Goal: Information Seeking & Learning: Learn about a topic

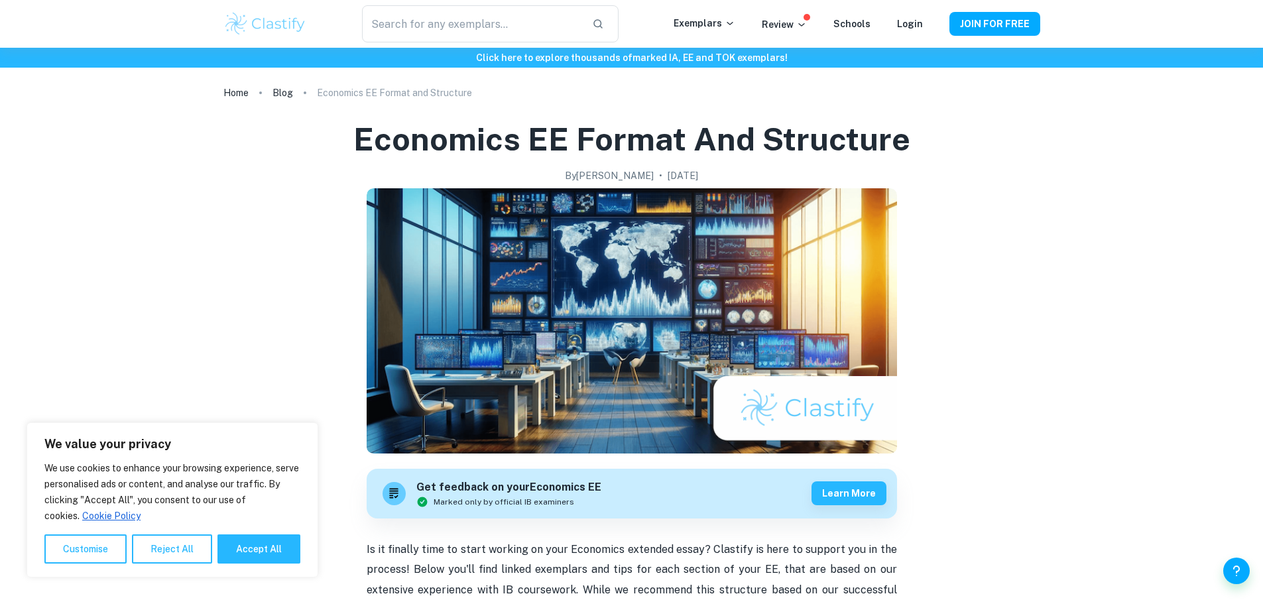
click at [285, 28] on img at bounding box center [265, 24] width 84 height 27
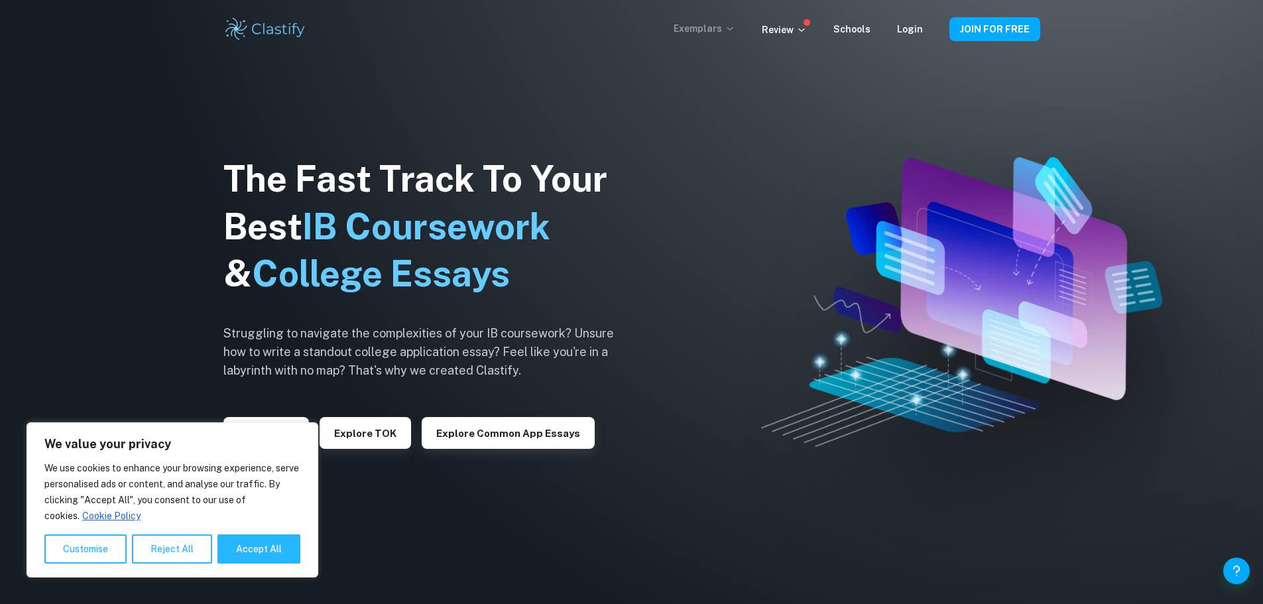
click at [712, 29] on p "Exemplars" at bounding box center [705, 28] width 62 height 15
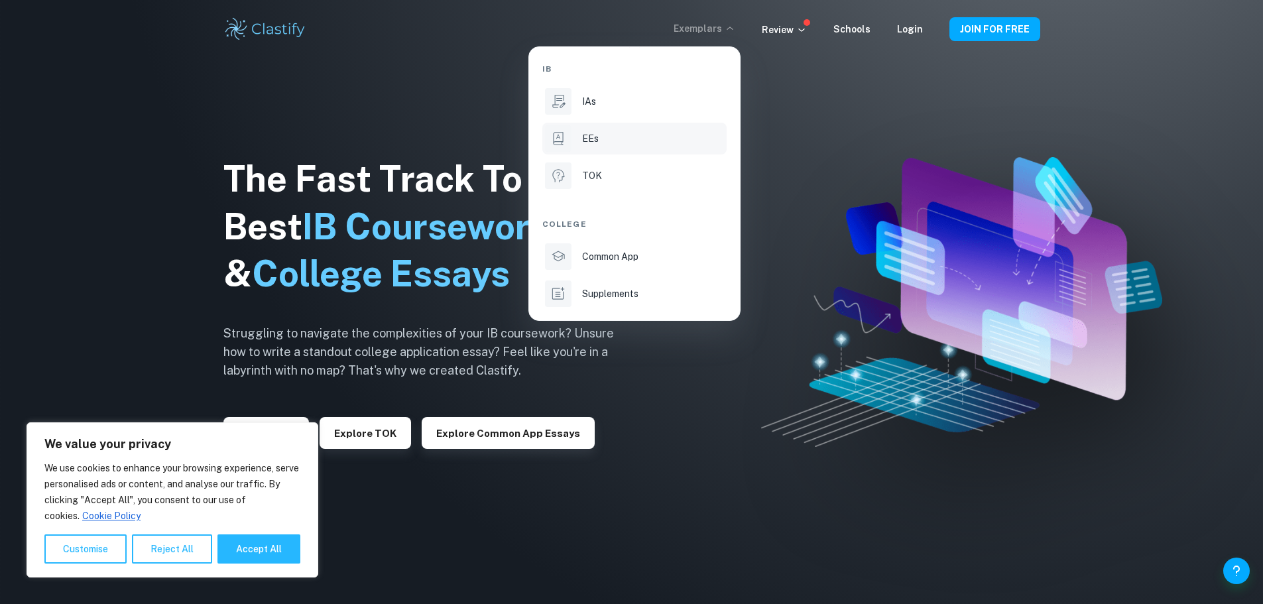
click at [588, 139] on p "EEs" at bounding box center [590, 138] width 17 height 15
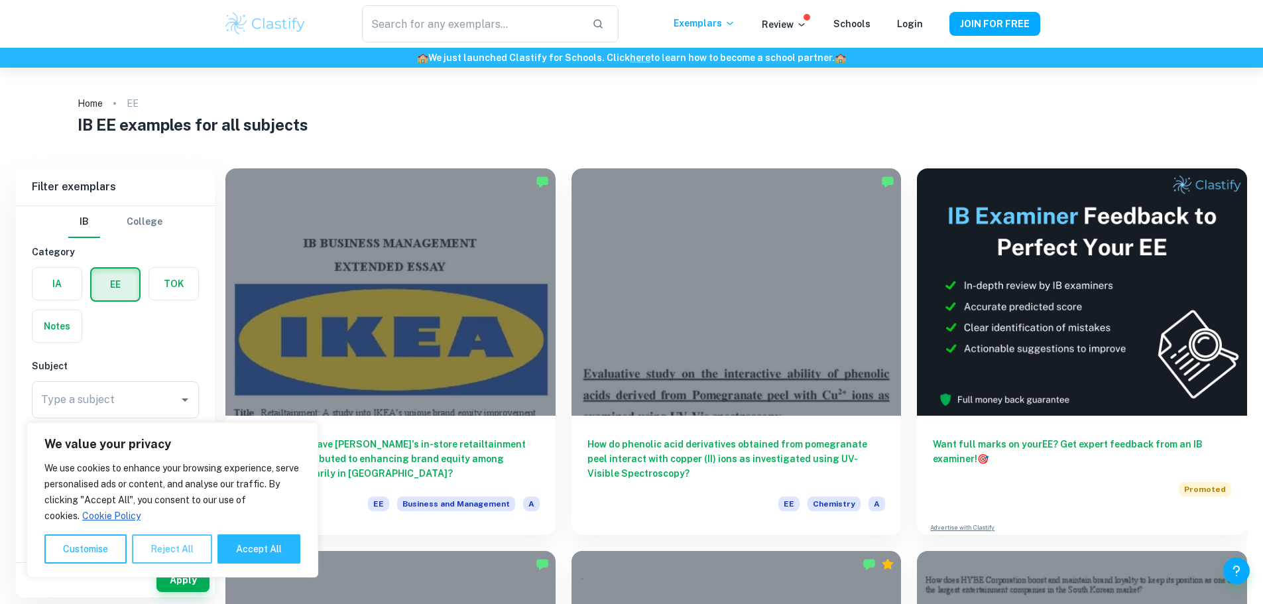
click at [212, 548] on button "Reject All" at bounding box center [172, 548] width 80 height 29
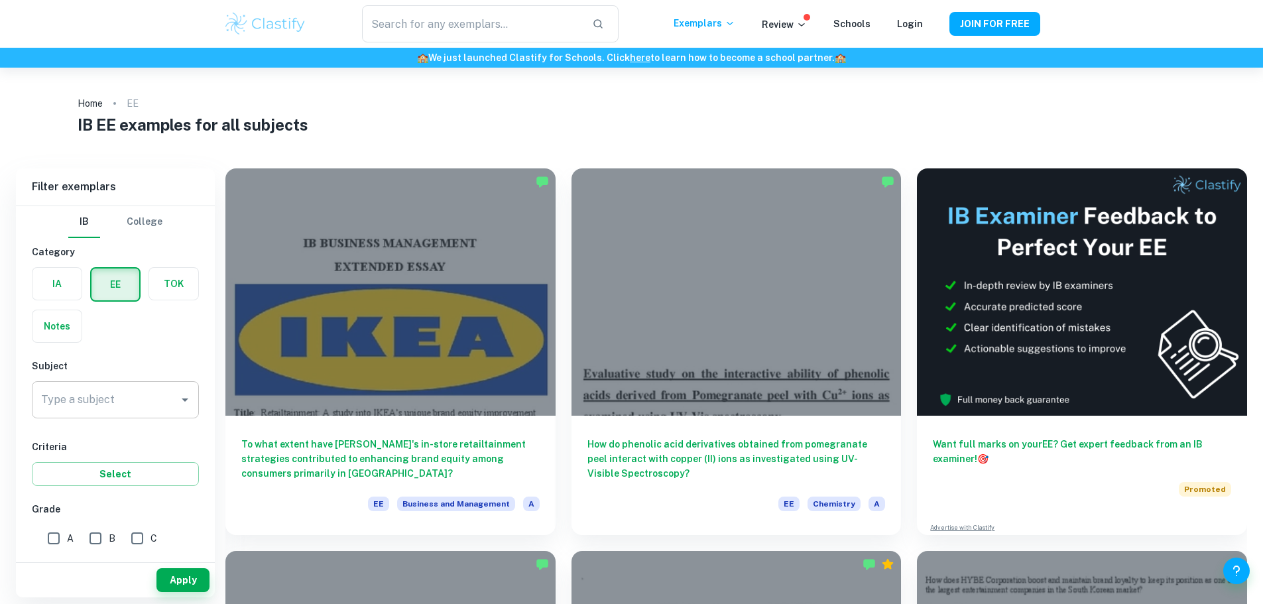
click at [103, 412] on div "Type a subject" at bounding box center [115, 399] width 167 height 37
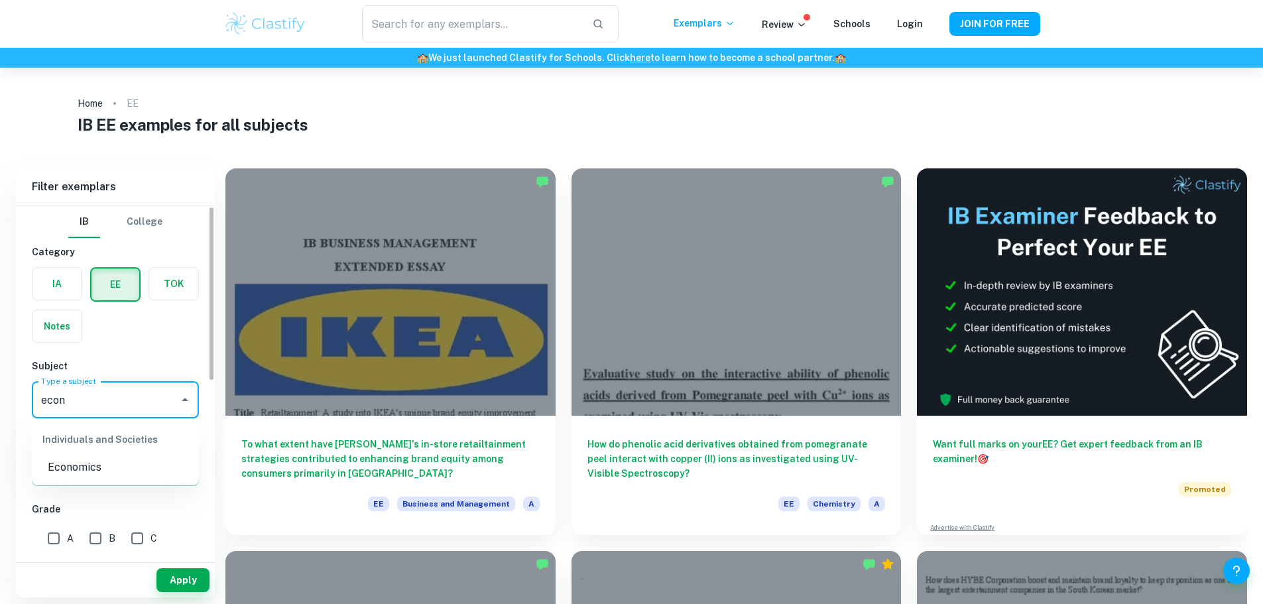
click at [97, 458] on li "Economics" at bounding box center [115, 468] width 167 height 24
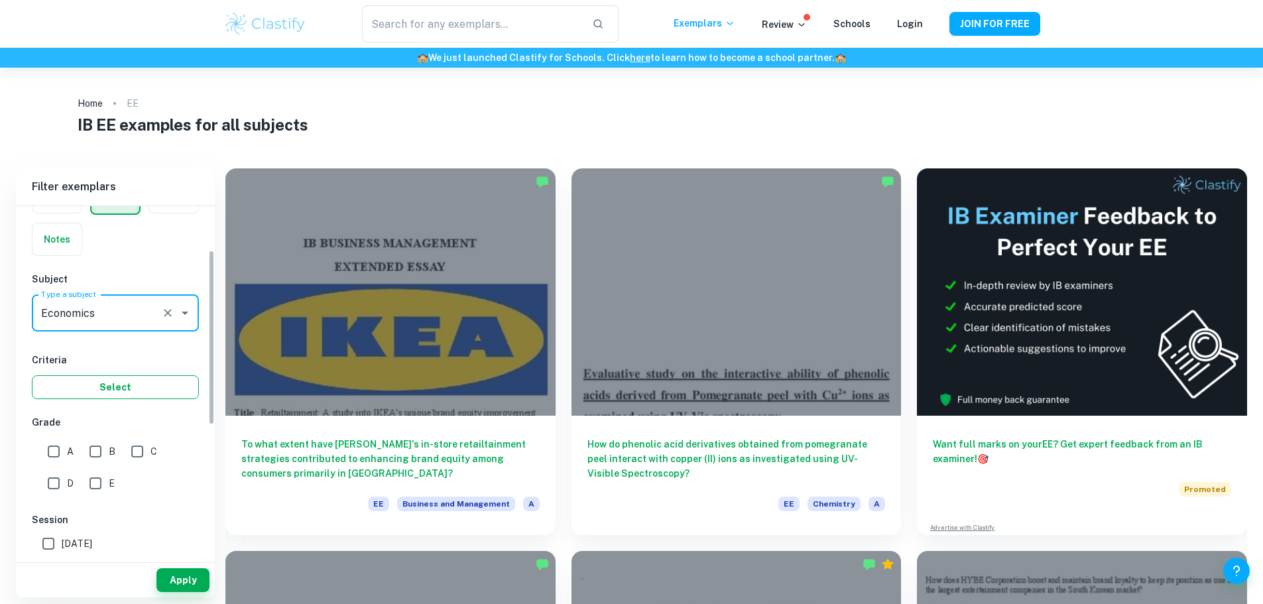
scroll to position [90, 0]
type input "Economics"
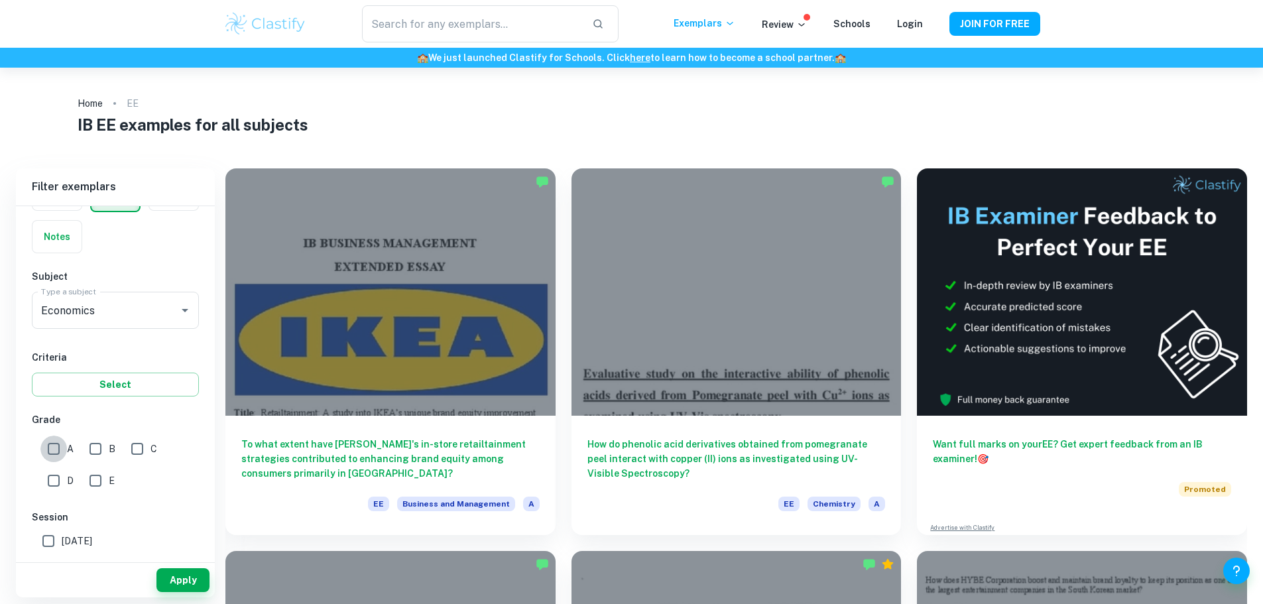
click at [66, 452] on input "A" at bounding box center [53, 449] width 27 height 27
checkbox input "true"
click at [191, 576] on button "Apply" at bounding box center [182, 580] width 53 height 24
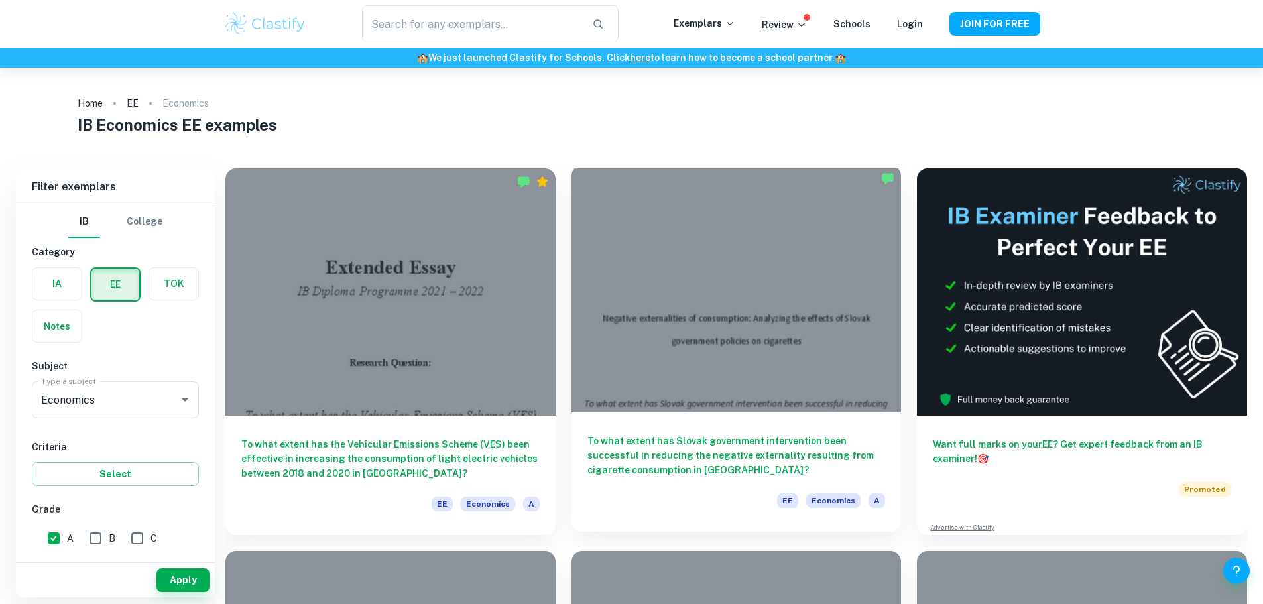
click at [597, 290] on div at bounding box center [737, 288] width 330 height 247
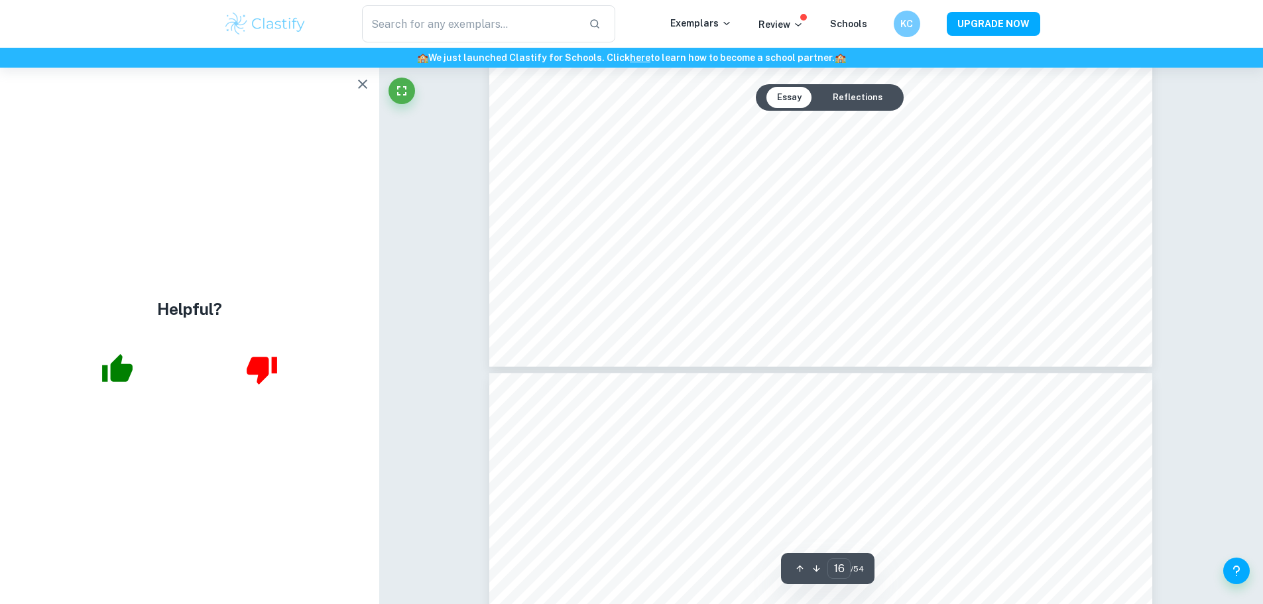
scroll to position [15224, 0]
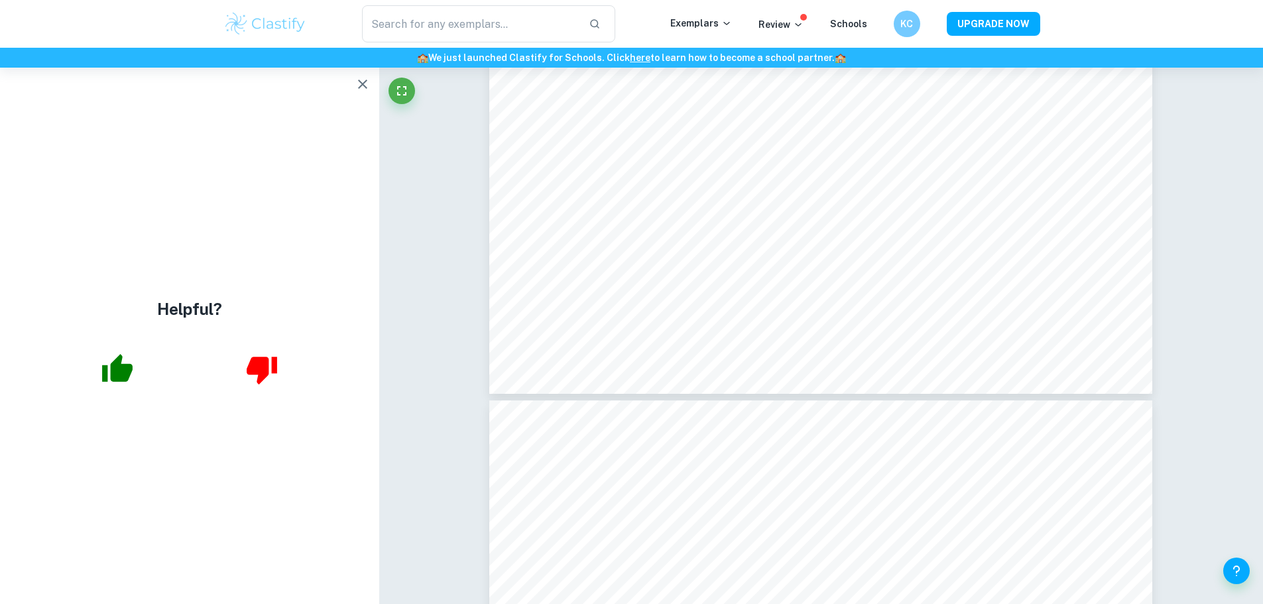
click at [360, 78] on icon "button" at bounding box center [363, 84] width 16 height 16
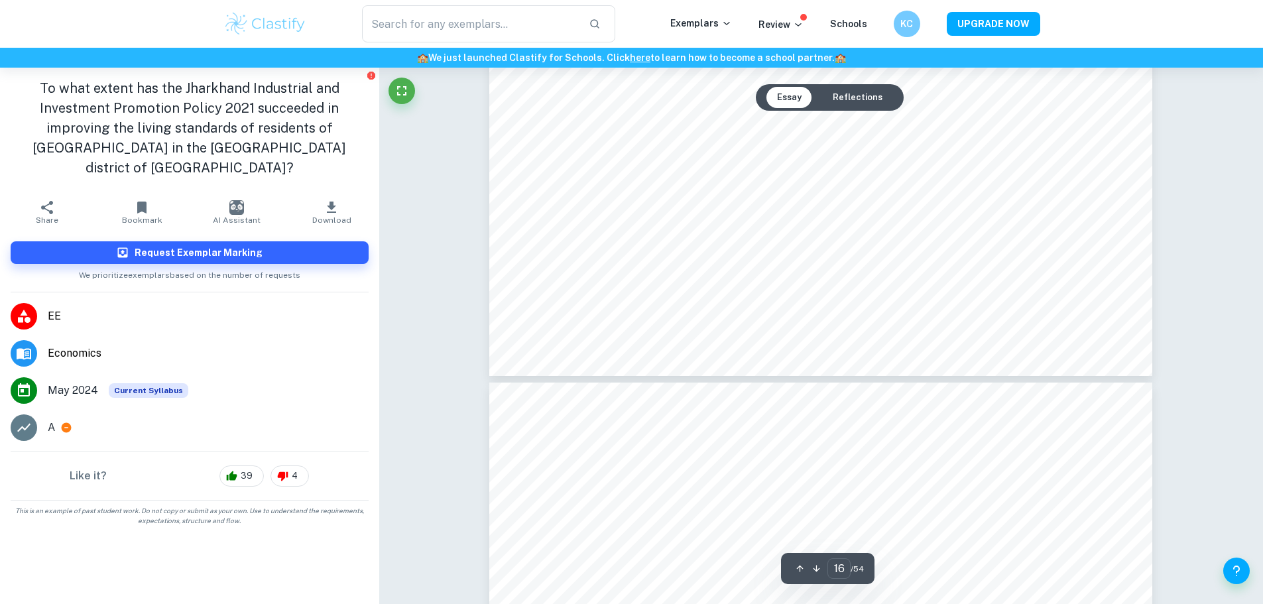
type input "17"
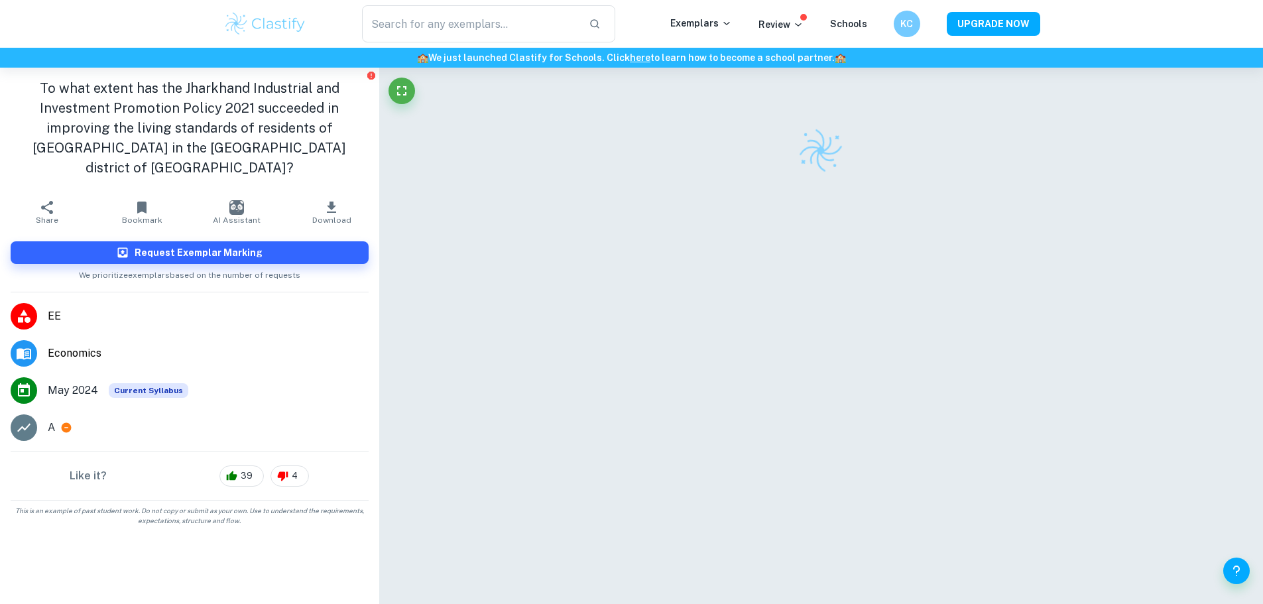
scroll to position [68, 0]
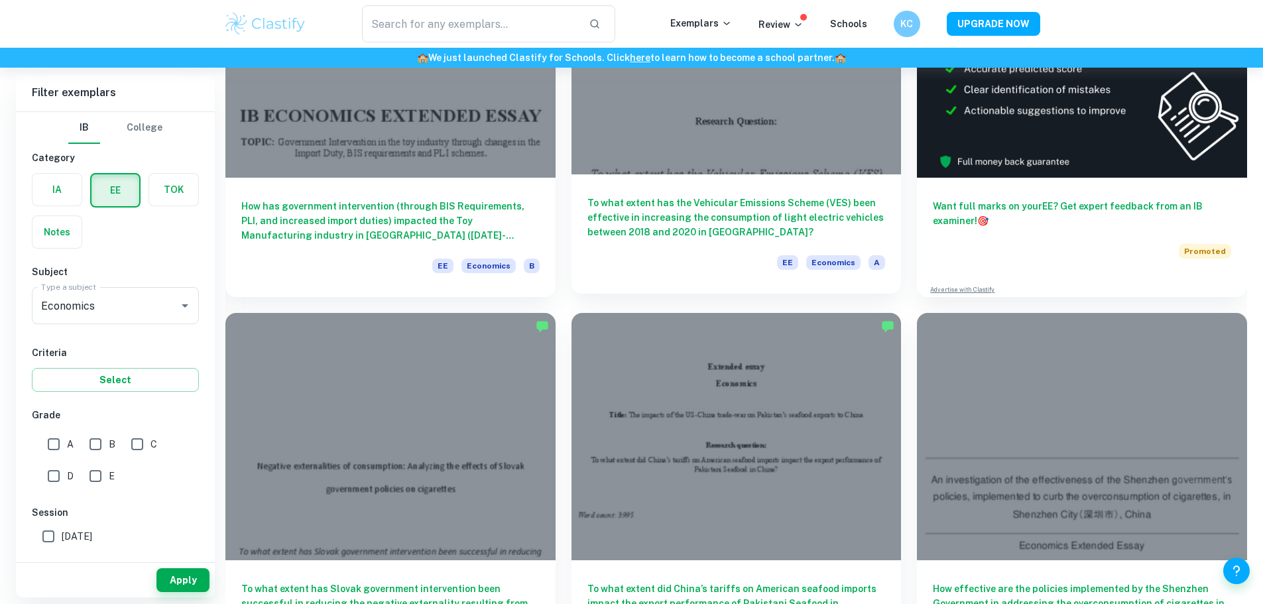
scroll to position [133, 0]
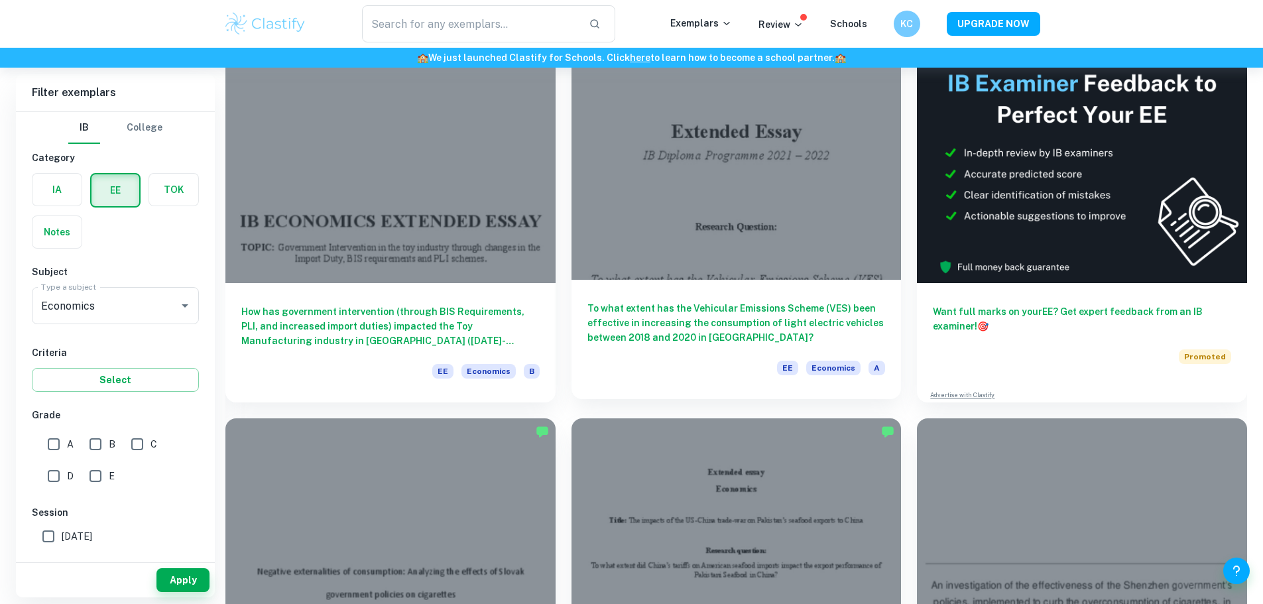
click at [572, 280] on div "To what extent has the Vehicular Emissions Scheme (VES) been effective in incre…" at bounding box center [737, 339] width 330 height 119
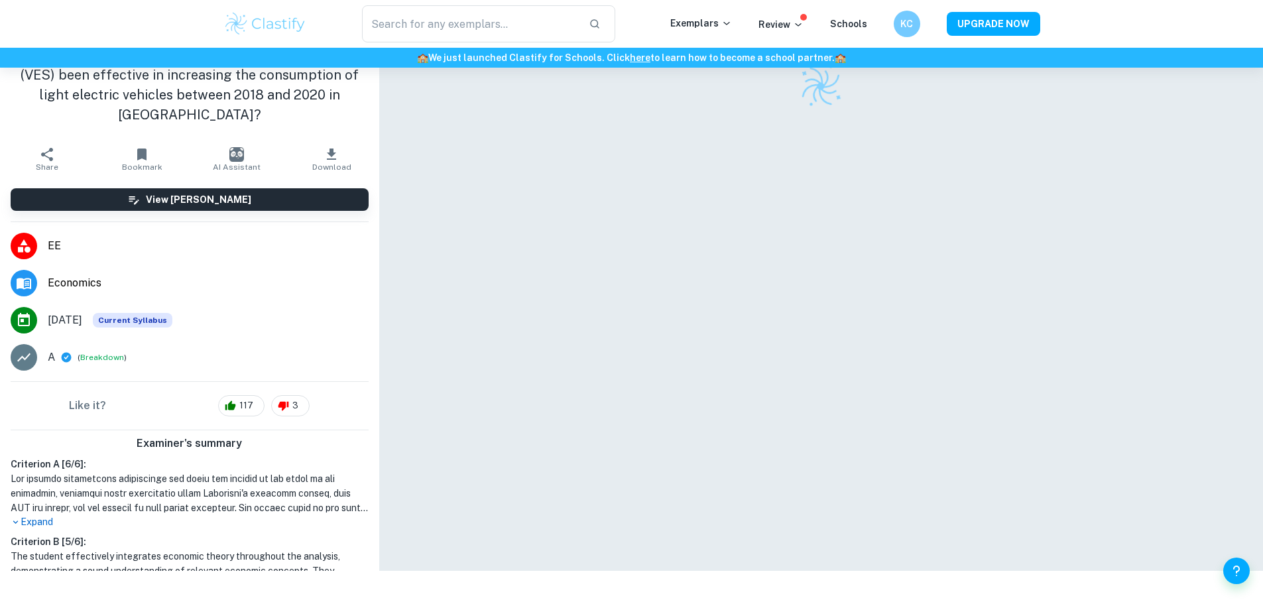
scroll to position [68, 0]
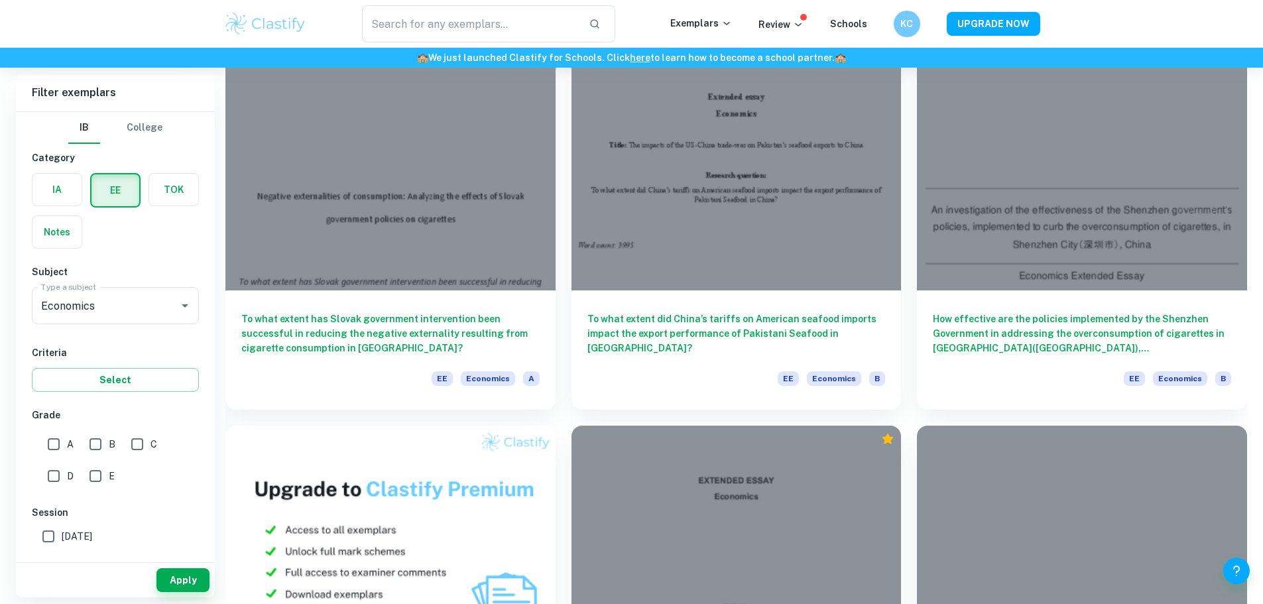
scroll to position [531, 0]
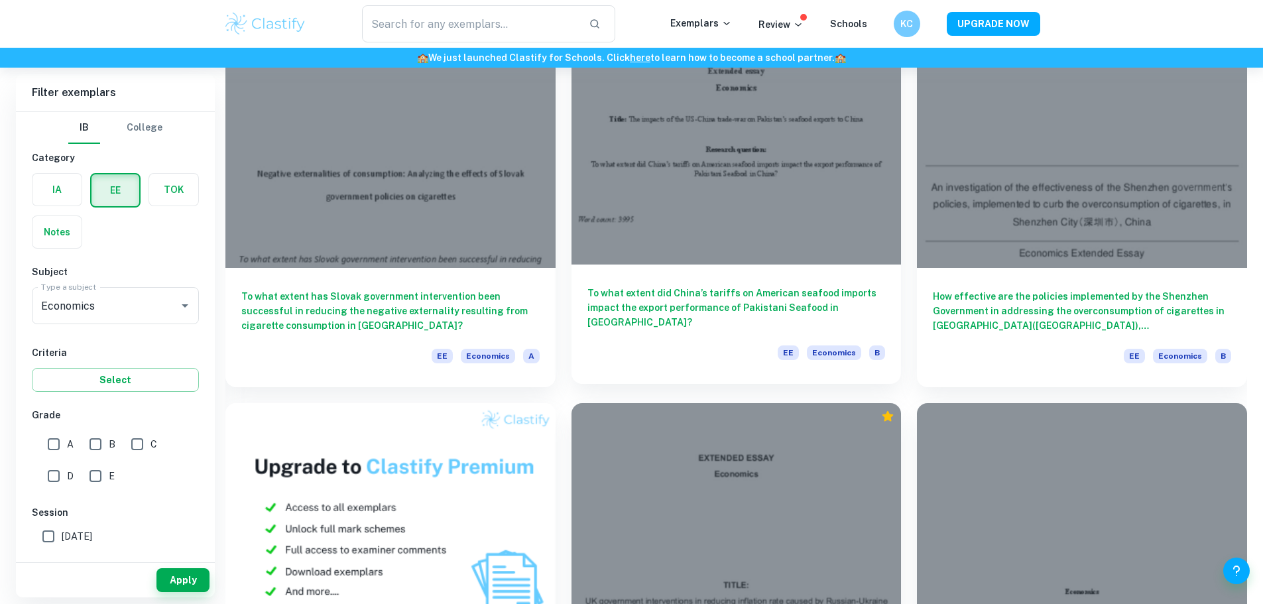
click at [572, 265] on div "To what extent did China’s tariffs on American seafood imports impact the expor…" at bounding box center [737, 324] width 330 height 119
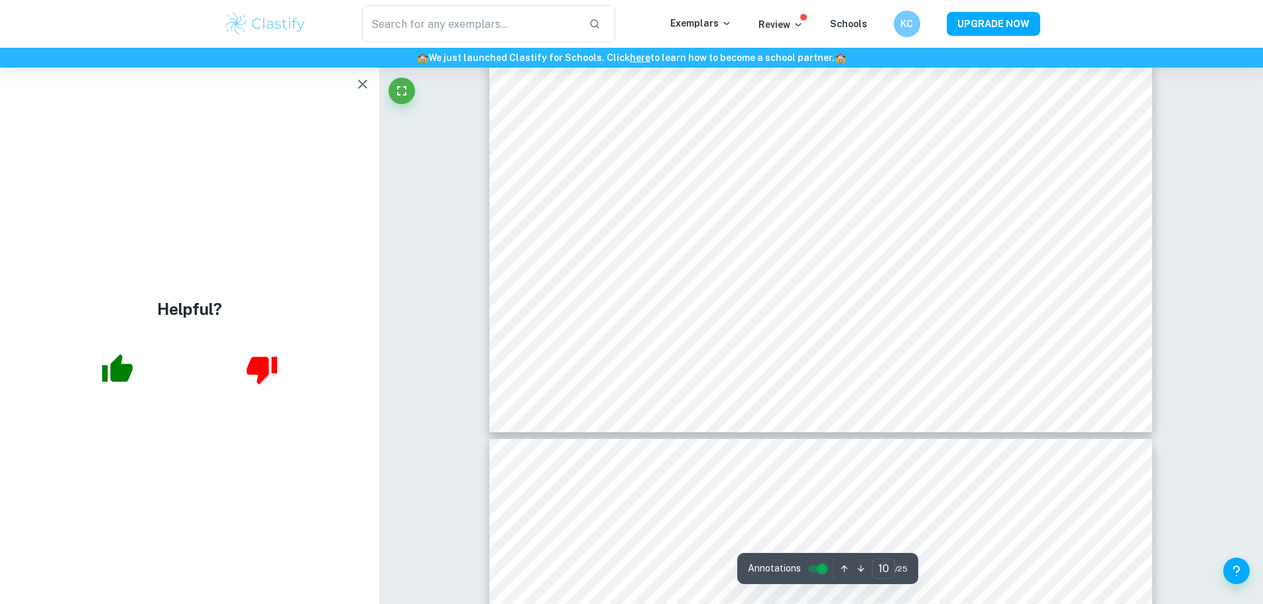
scroll to position [8621, 0]
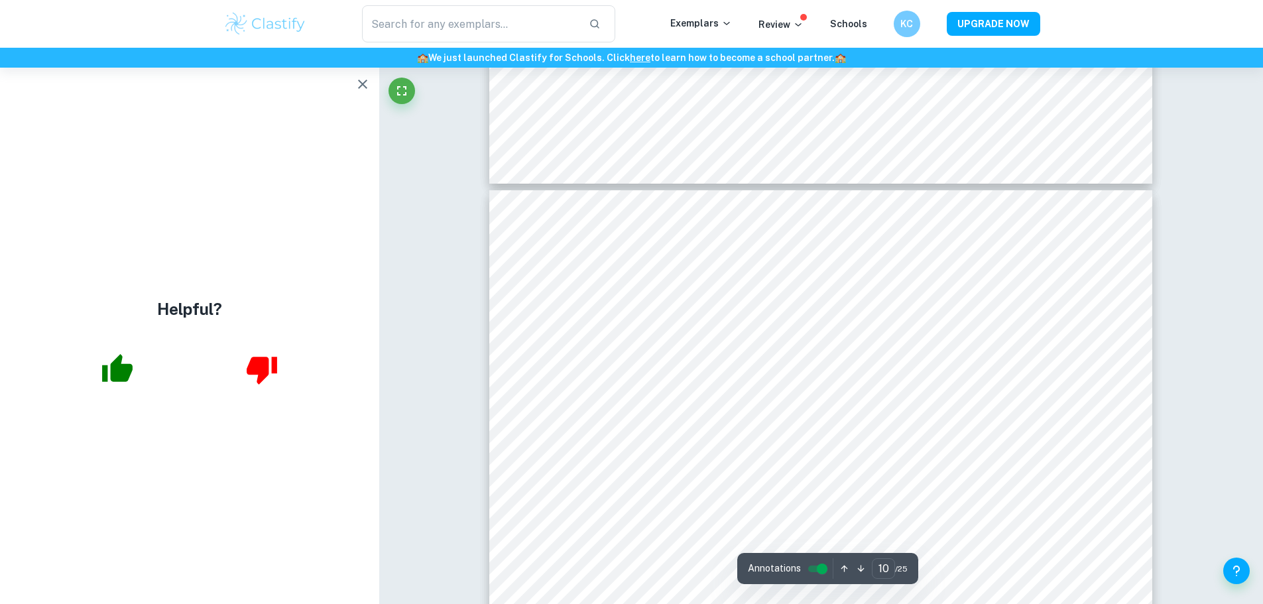
type input "11"
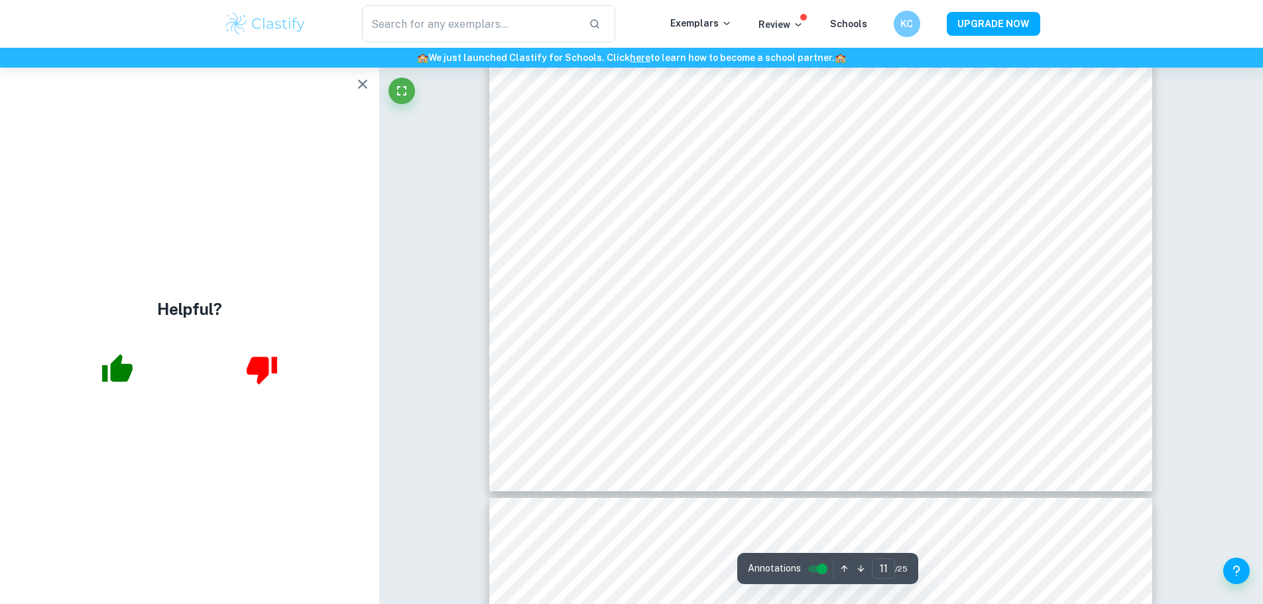
scroll to position [9416, 0]
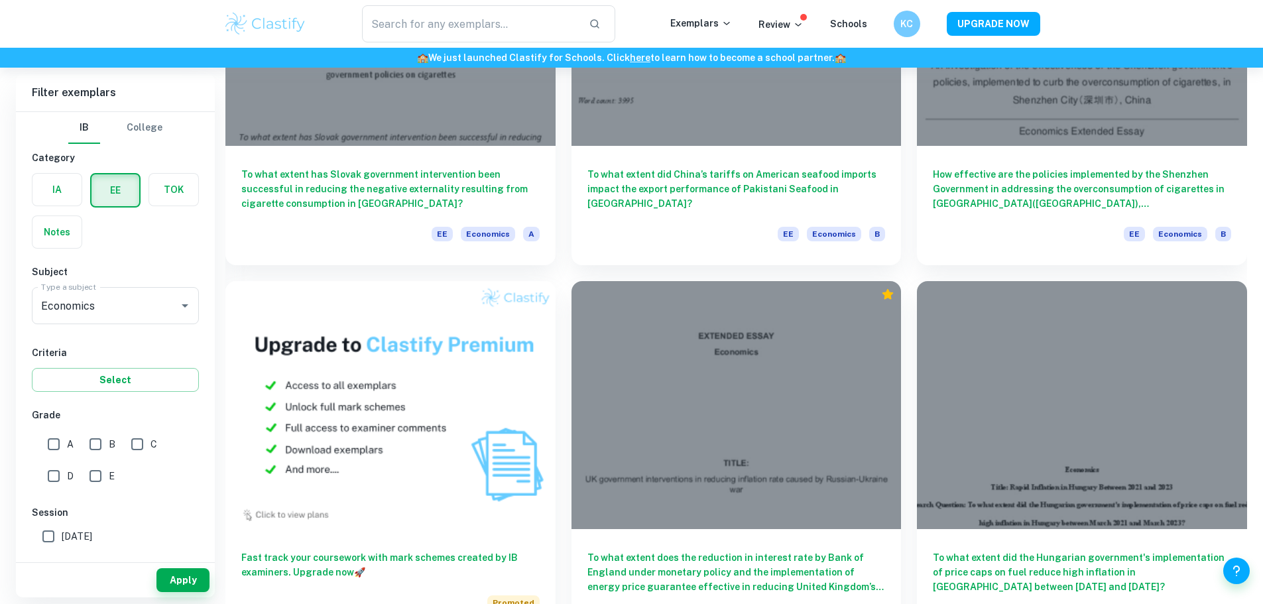
scroll to position [663, 0]
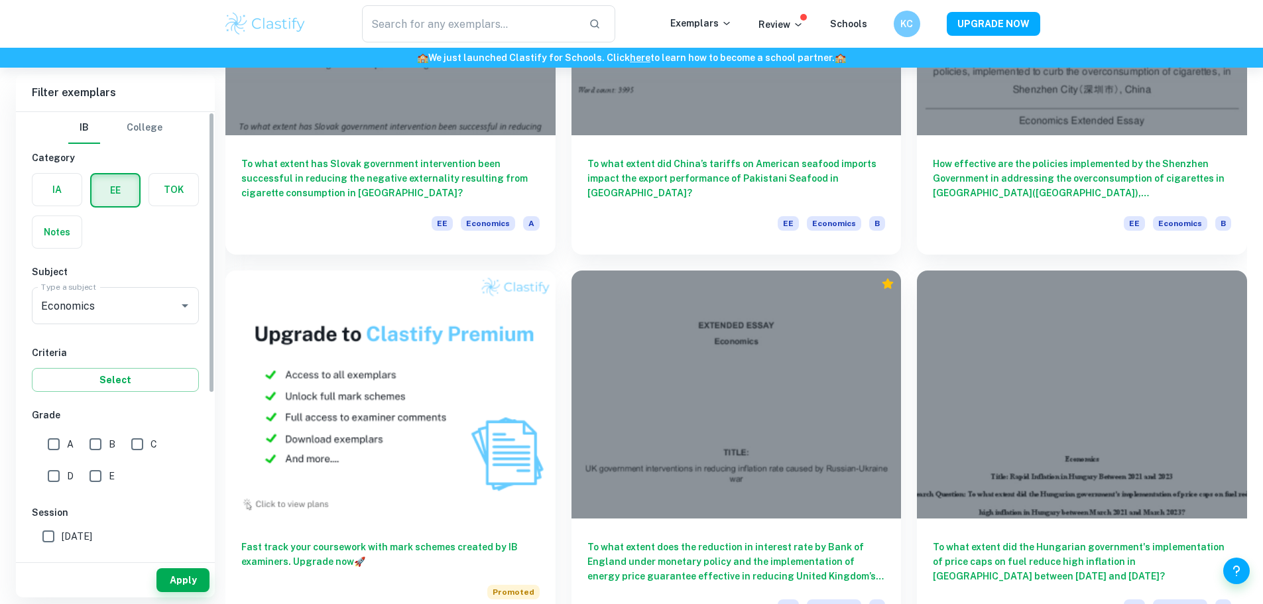
click at [54, 452] on input "A" at bounding box center [53, 444] width 27 height 27
checkbox input "true"
click at [177, 574] on button "Apply" at bounding box center [182, 580] width 53 height 24
click at [177, 574] on div "Apply" at bounding box center [115, 580] width 199 height 34
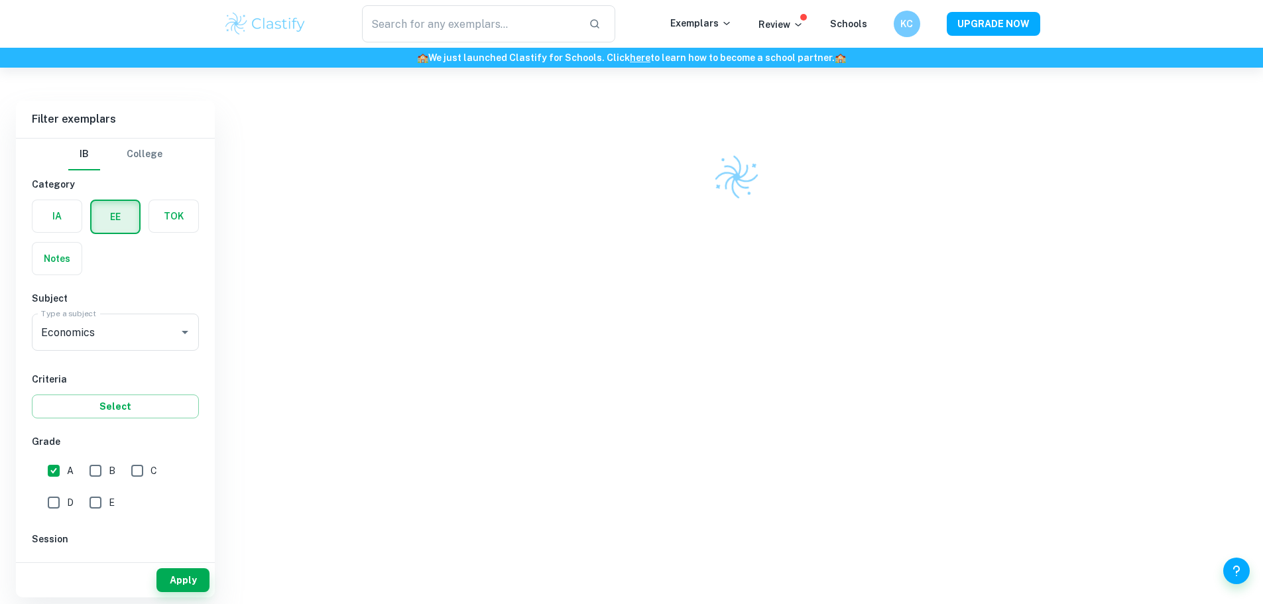
scroll to position [68, 0]
click at [673, 373] on div at bounding box center [736, 349] width 1022 height 497
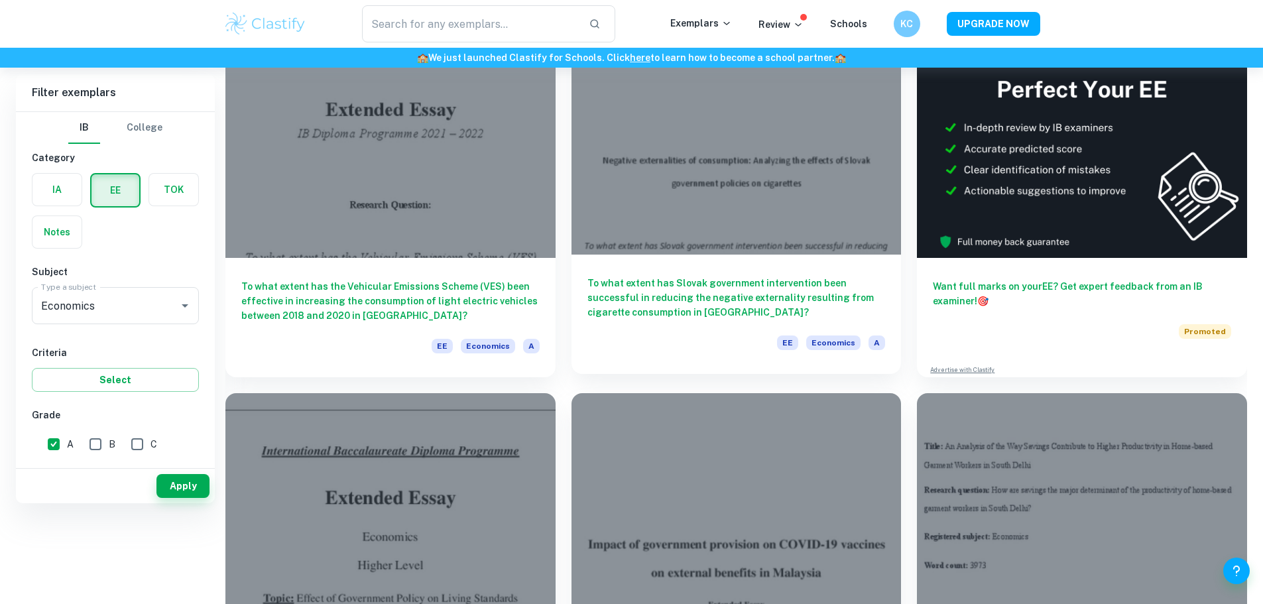
scroll to position [0, 0]
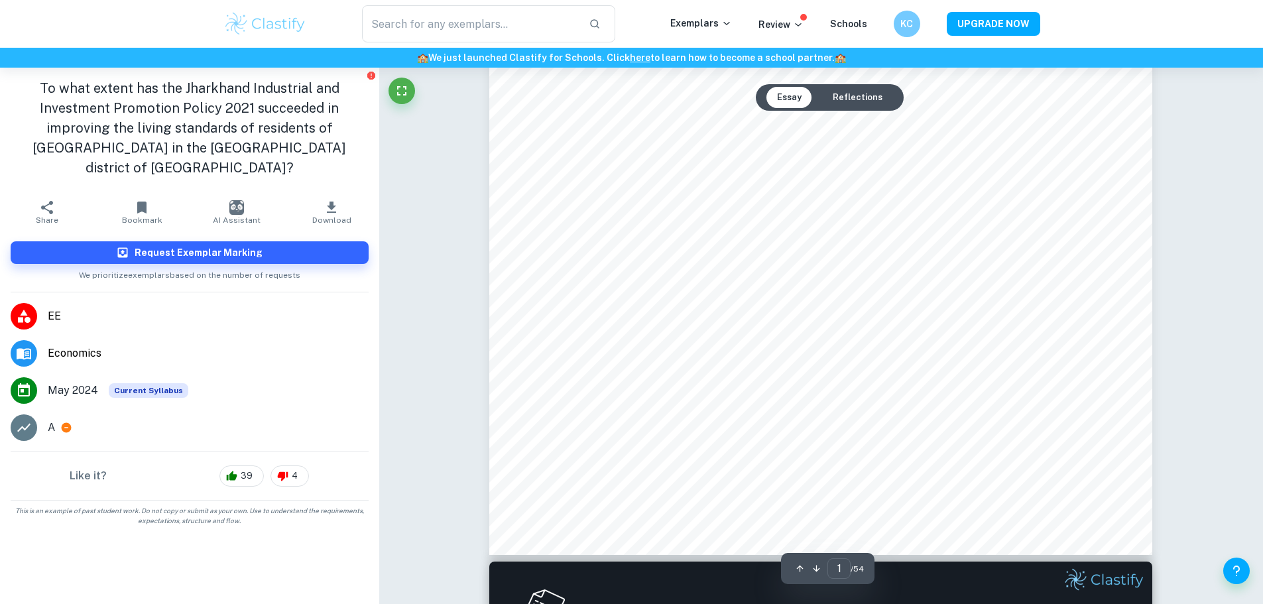
scroll to position [928, 0]
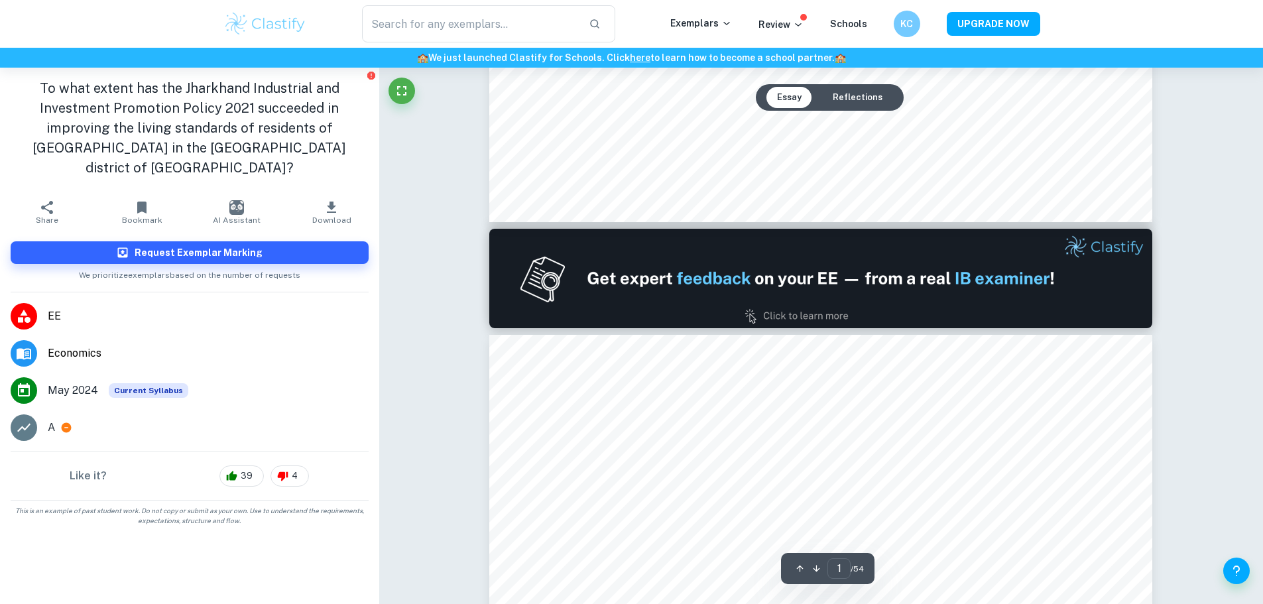
type input "2"
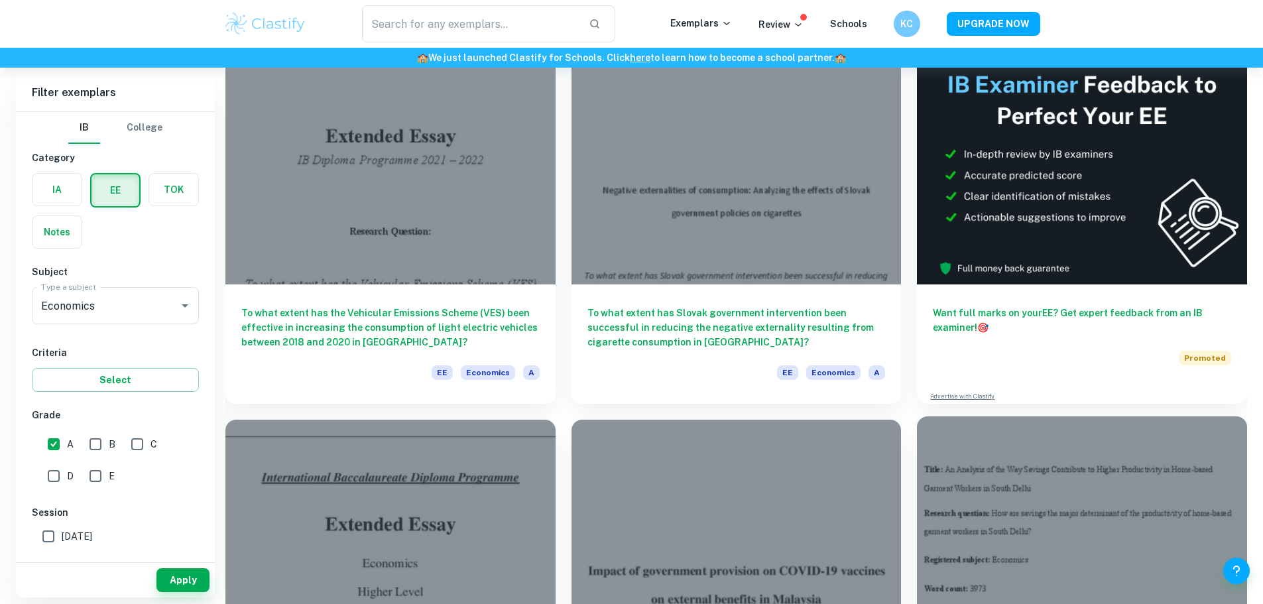
scroll to position [265, 0]
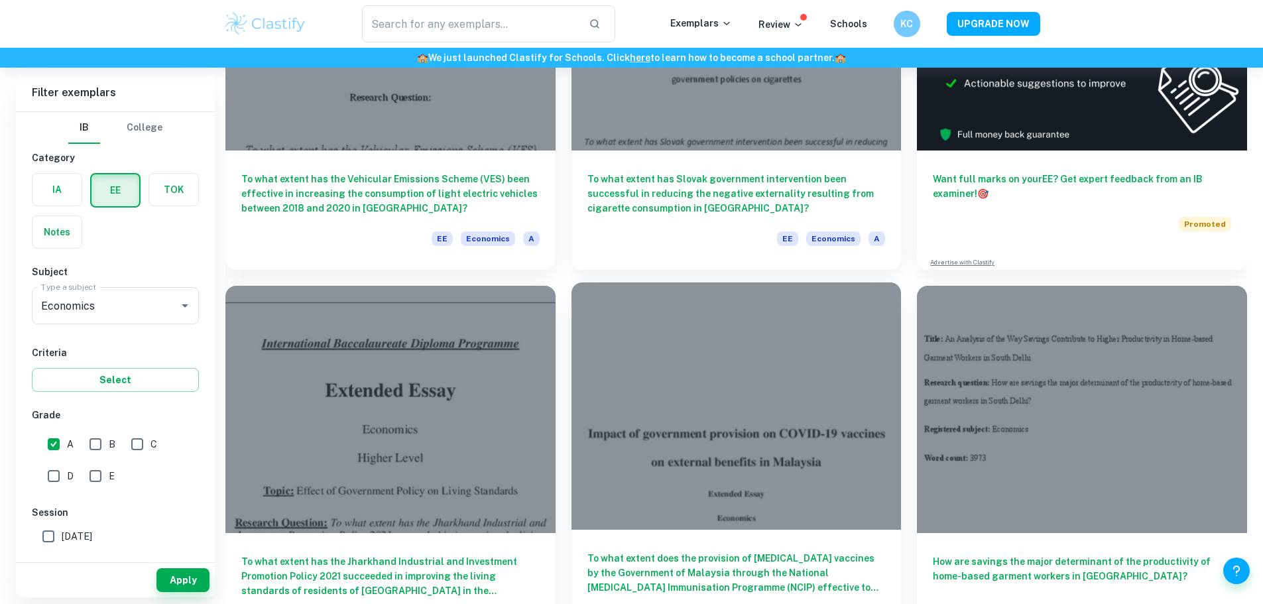
click at [572, 330] on div at bounding box center [737, 405] width 330 height 247
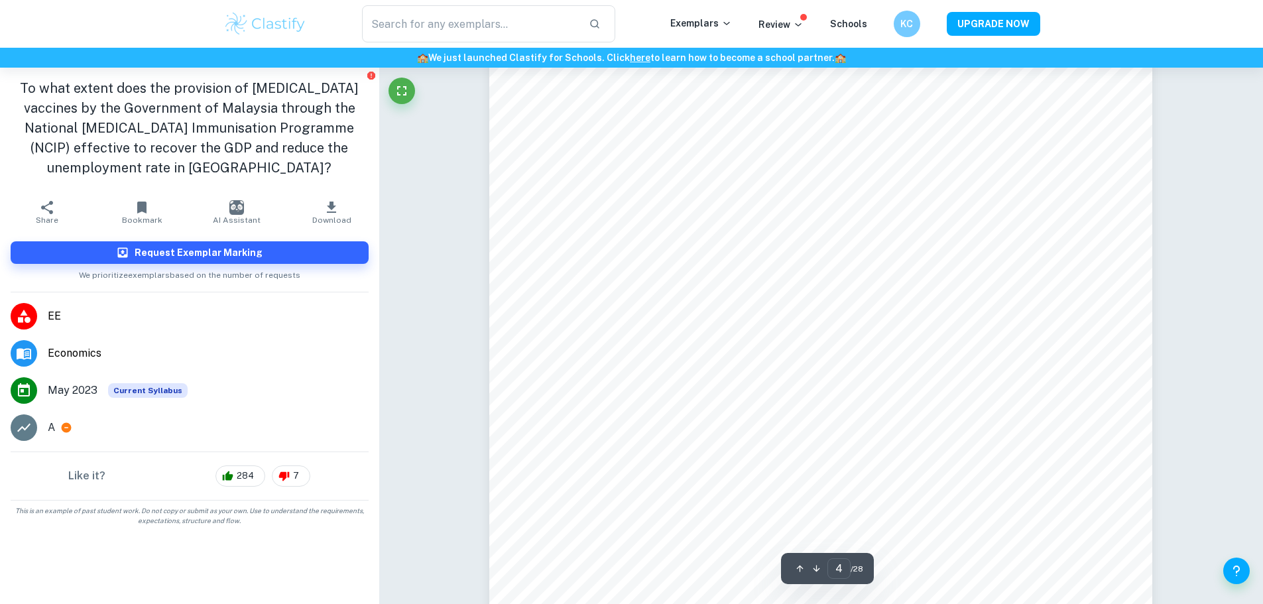
scroll to position [3052, 0]
type input "6"
